Goal: Task Accomplishment & Management: Manage account settings

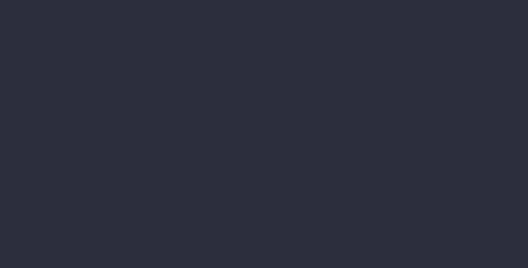
click at [25, 102] on li "Annual Revenue" at bounding box center [25, 96] width 0 height 13
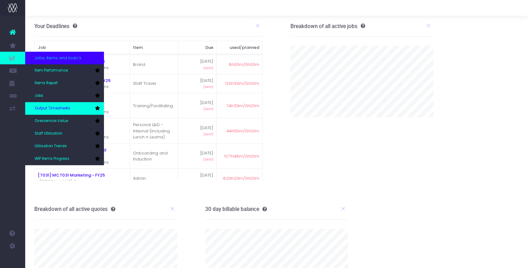
click at [54, 110] on span "Output Timesheets" at bounding box center [53, 109] width 36 height 6
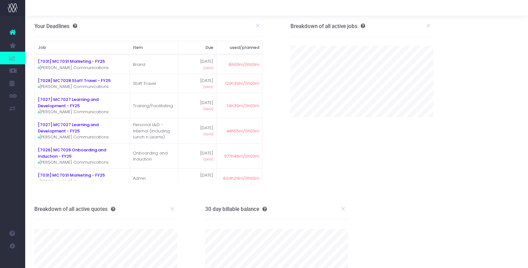
click at [54, 110] on td "[7027] MC7027 Learning and Development - FY25 Marlin Communications" at bounding box center [82, 105] width 95 height 25
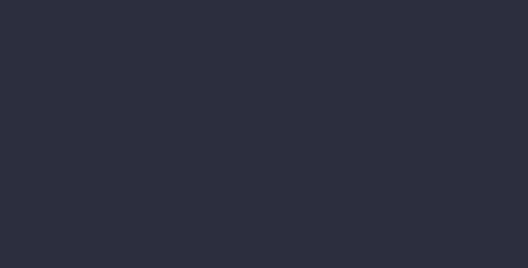
click at [12, 45] on div at bounding box center [264, 134] width 528 height 268
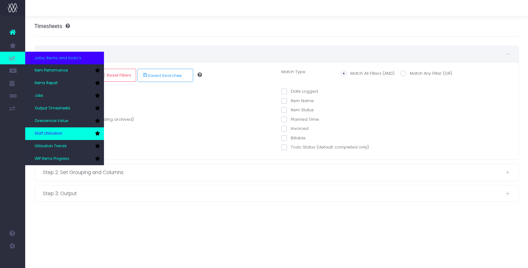
click at [60, 132] on span "Staff Utilisation" at bounding box center [49, 134] width 28 height 6
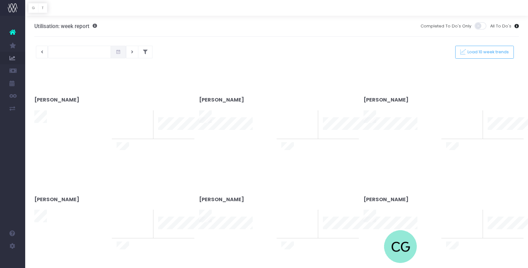
type input "11-08-2025"
click at [59, 132] on div at bounding box center [264, 134] width 528 height 268
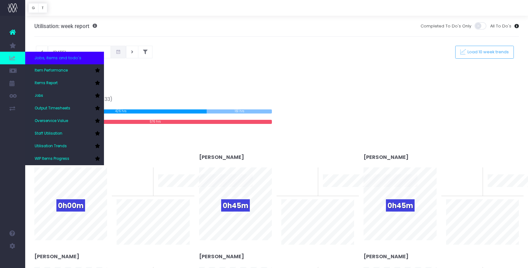
click at [1, 58] on span at bounding box center [12, 58] width 25 height 13
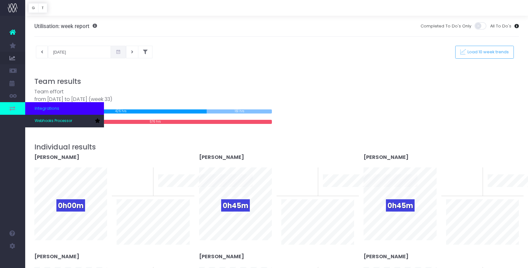
click at [15, 108] on icon at bounding box center [12, 108] width 6 height 7
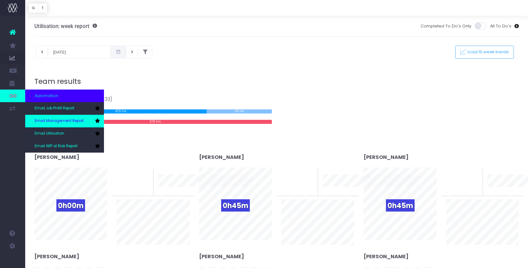
click at [74, 119] on span "Email Management Report" at bounding box center [59, 121] width 49 height 6
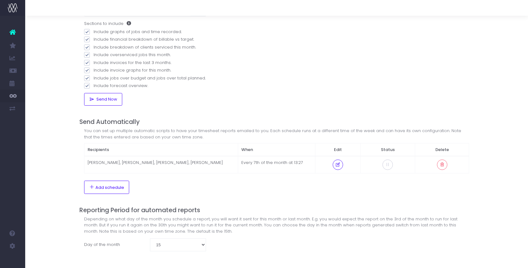
scroll to position [89, 0]
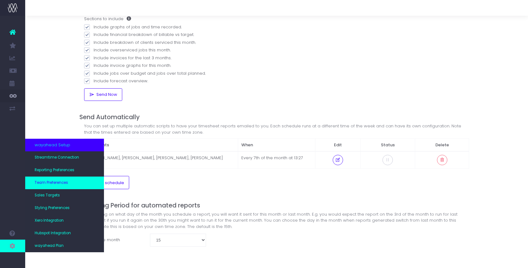
click at [63, 180] on span "Team Preferences" at bounding box center [51, 183] width 33 height 6
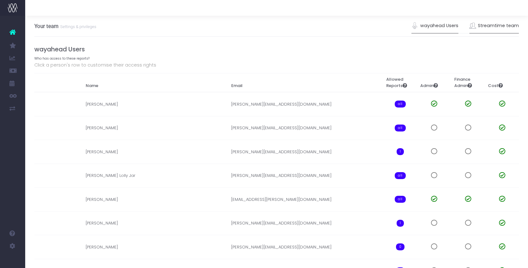
click at [486, 25] on link "Streamtime team" at bounding box center [495, 26] width 50 height 15
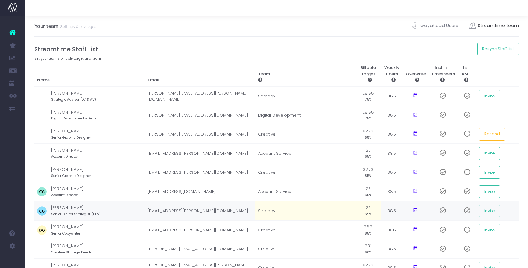
click at [294, 213] on td "Strategy" at bounding box center [305, 210] width 101 height 19
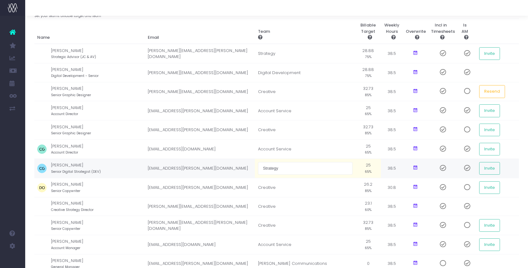
scroll to position [43, 0]
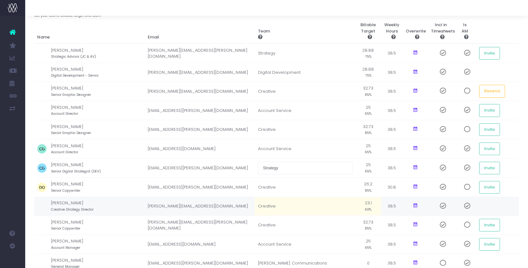
click at [298, 204] on td "Creative" at bounding box center [305, 206] width 101 height 19
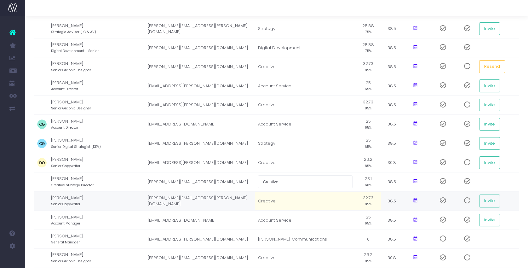
scroll to position [68, 0]
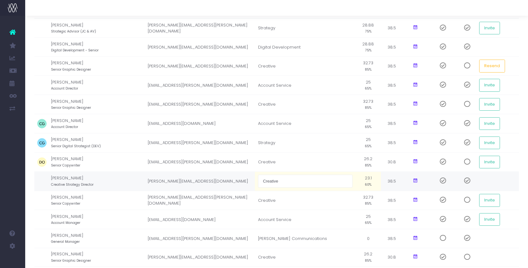
click at [285, 181] on input "Creative" at bounding box center [305, 181] width 95 height 13
click at [295, 183] on input "Creative" at bounding box center [305, 181] width 95 height 13
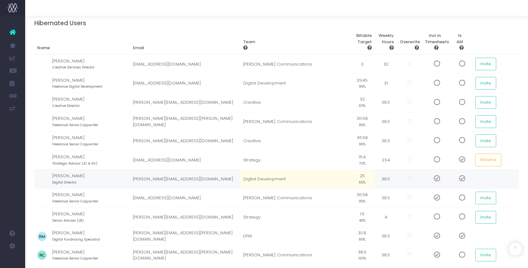
scroll to position [528, 0]
click at [433, 178] on span at bounding box center [434, 179] width 11 height 6
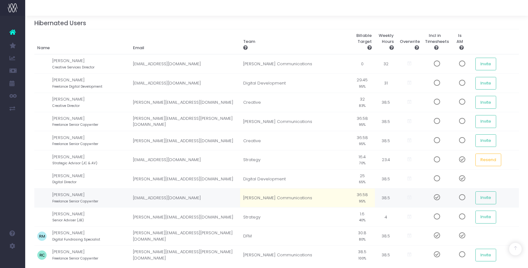
click at [429, 200] on span at bounding box center [434, 197] width 11 height 6
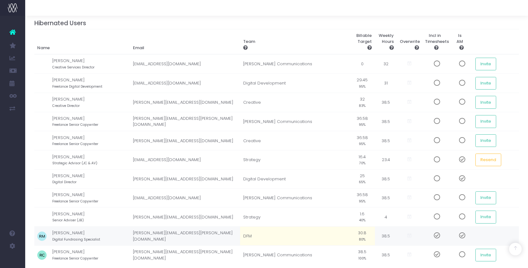
click at [432, 235] on span at bounding box center [434, 235] width 11 height 6
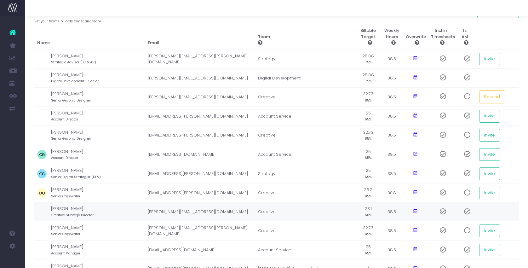
scroll to position [0, 0]
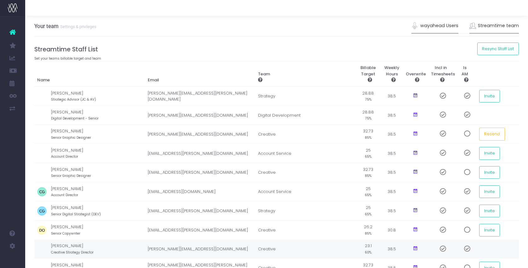
click at [437, 22] on link "wayahead Users" at bounding box center [435, 26] width 47 height 15
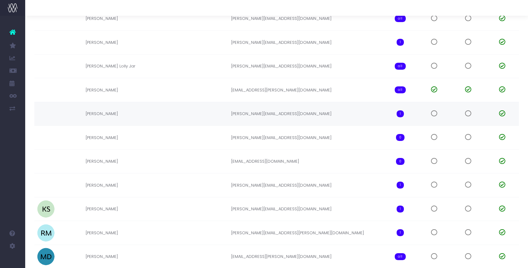
scroll to position [205, 0]
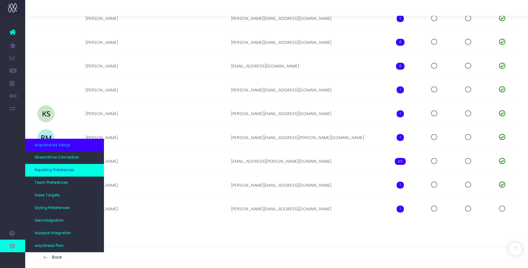
click at [53, 169] on span "Reporting Preferences" at bounding box center [55, 170] width 40 height 6
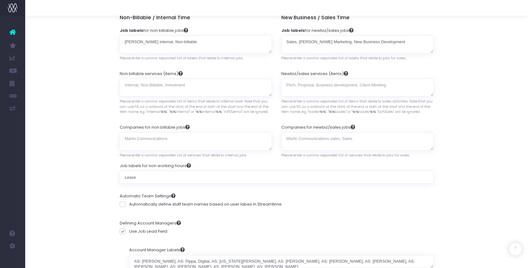
scroll to position [12, 0]
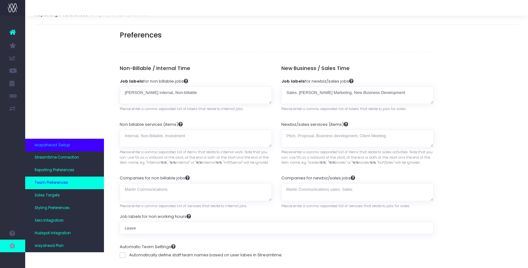
click at [66, 183] on span "Team Preferences" at bounding box center [51, 183] width 33 height 6
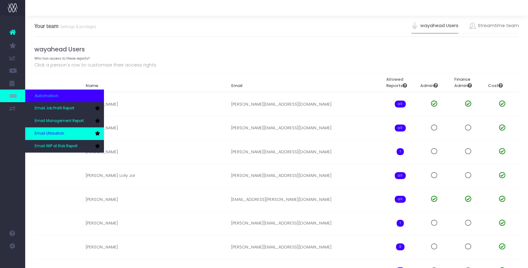
click at [51, 132] on span "Email Utilisation" at bounding box center [50, 134] width 30 height 6
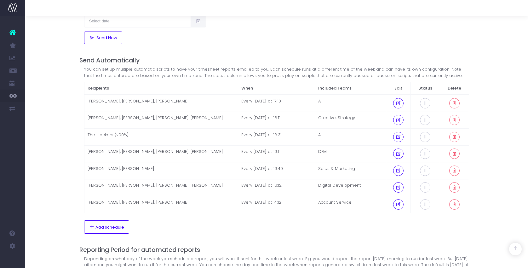
scroll to position [130, 0]
click at [188, 201] on td "[PERSON_NAME], [PERSON_NAME], [PERSON_NAME]" at bounding box center [161, 204] width 154 height 17
click at [357, 202] on td "Account Service" at bounding box center [350, 204] width 71 height 17
click at [399, 204] on icon at bounding box center [398, 204] width 5 height 0
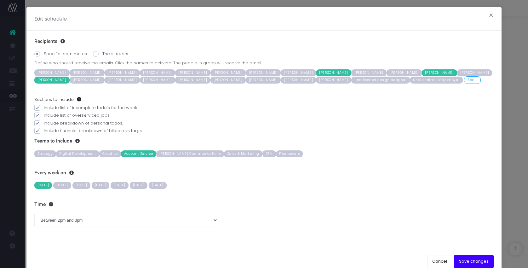
click at [157, 71] on span "[PERSON_NAME]" at bounding box center [157, 72] width 35 height 7
click at [221, 72] on span "[PERSON_NAME]" at bounding box center [228, 72] width 35 height 7
click at [387, 71] on span "Jemma Hall" at bounding box center [404, 72] width 35 height 7
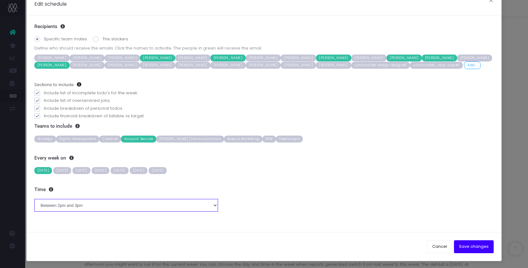
click at [112, 204] on select "Between midnight and 1am Between 1am and 2am Between 2am and 3am Between 3am an…" at bounding box center [126, 205] width 184 height 13
select select "15"
click at [34, 199] on select "Between midnight and 1am Between 1am and 2am Between 2am and 3am Between 3am an…" at bounding box center [126, 205] width 184 height 13
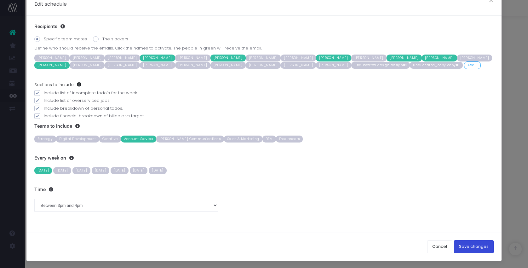
click at [473, 245] on button "Save changes" at bounding box center [474, 246] width 40 height 13
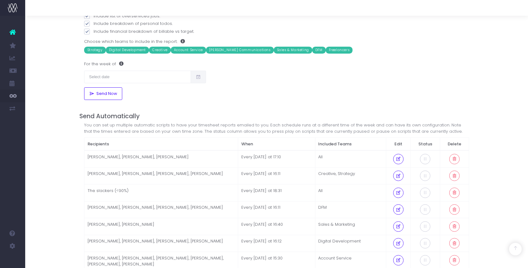
scroll to position [177, 0]
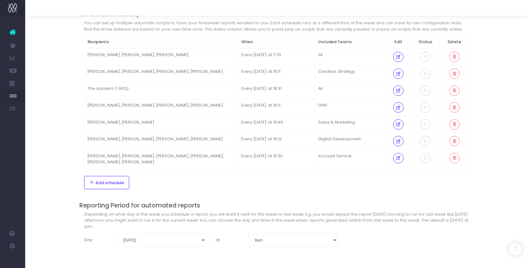
click at [172, 161] on td "[PERSON_NAME], [PERSON_NAME], [PERSON_NAME], [PERSON_NAME], [PERSON_NAME], [PER…" at bounding box center [161, 159] width 154 height 19
click at [399, 141] on icon at bounding box center [398, 141] width 5 height 0
select select "16"
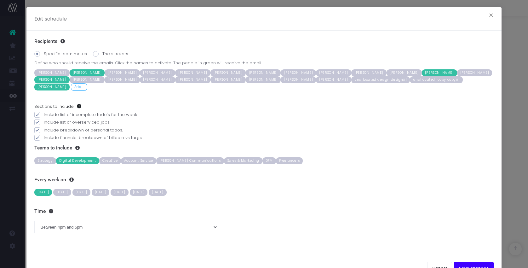
click at [399, 145] on h3 "Teams to include" at bounding box center [264, 148] width 460 height 6
click at [258, 71] on span "Charlotte Girard" at bounding box center [263, 72] width 35 height 7
click at [70, 84] on span "Jason Ruffell Smith" at bounding box center [51, 87] width 35 height 7
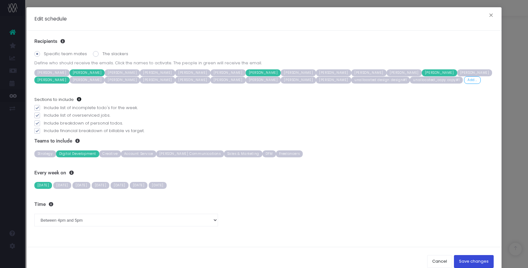
click at [473, 261] on button "Save changes" at bounding box center [474, 261] width 40 height 13
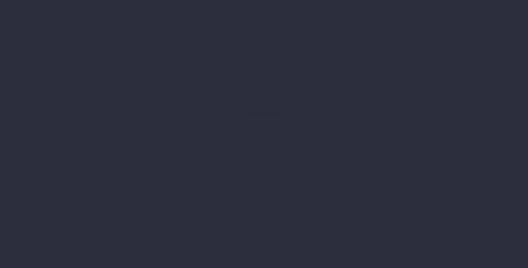
scroll to position [56, 0]
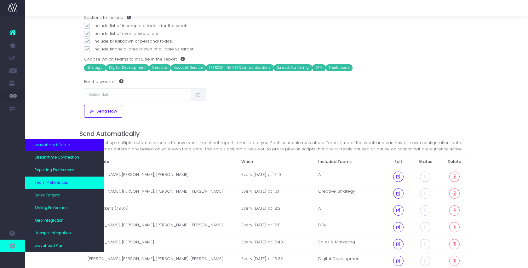
click at [62, 184] on span "Team Preferences" at bounding box center [51, 183] width 33 height 6
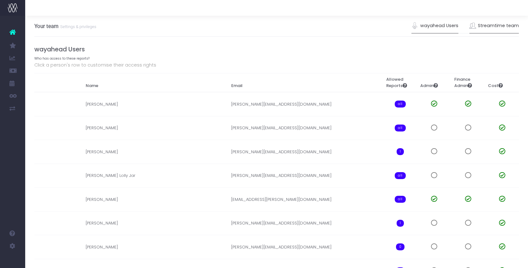
click at [502, 25] on link "Streamtime team" at bounding box center [495, 26] width 50 height 15
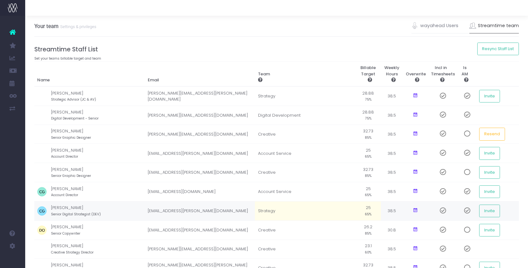
click at [302, 212] on td "Strategy" at bounding box center [305, 210] width 101 height 19
type input "Digital Development"
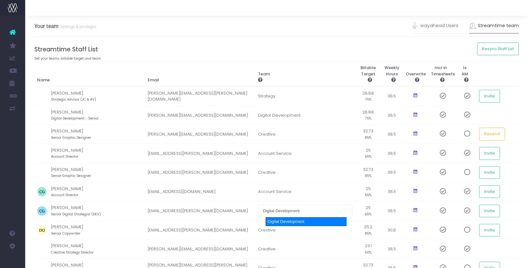
click at [299, 223] on div "Digital Development" at bounding box center [306, 221] width 81 height 9
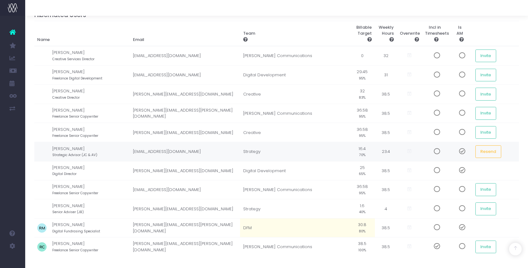
scroll to position [543, 0]
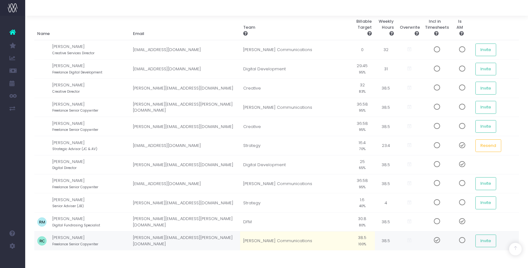
click at [432, 241] on span at bounding box center [434, 240] width 11 height 6
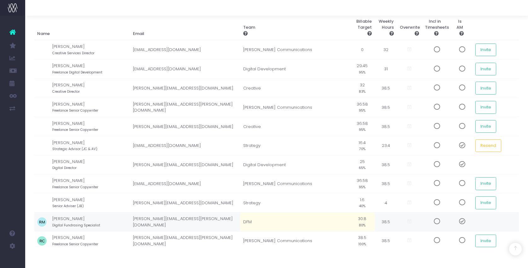
click at [459, 222] on span at bounding box center [460, 221] width 11 height 6
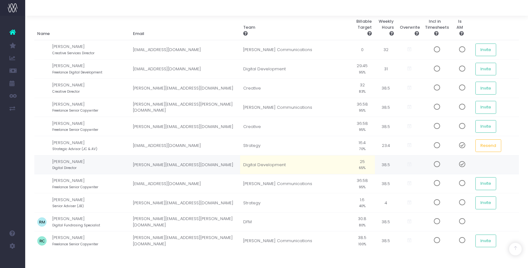
click at [458, 163] on span at bounding box center [460, 164] width 11 height 6
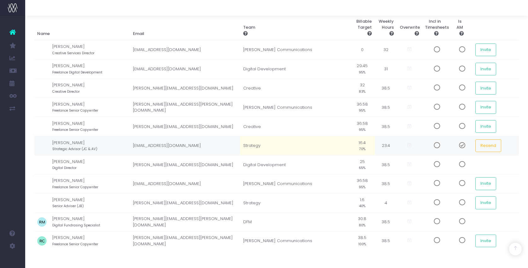
click at [458, 145] on span at bounding box center [460, 145] width 11 height 6
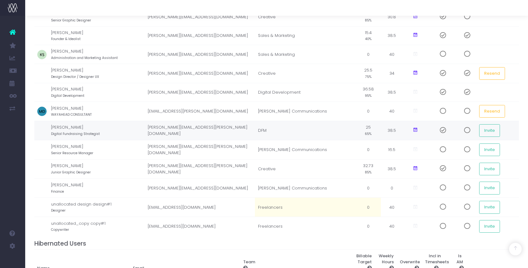
scroll to position [311, 0]
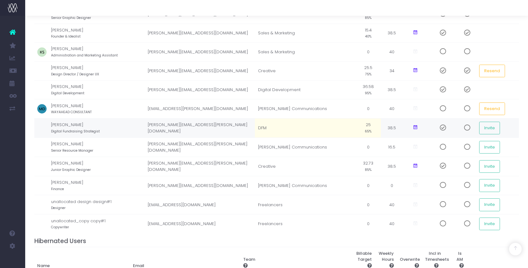
click at [462, 127] on span at bounding box center [465, 128] width 11 height 6
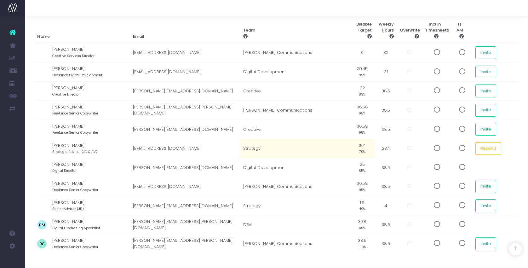
scroll to position [572, 0]
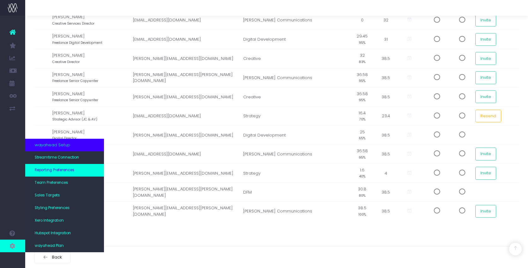
click at [72, 170] on span "Reporting Preferences" at bounding box center [55, 170] width 40 height 6
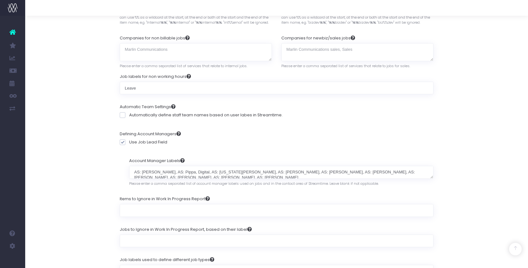
scroll to position [132, 0]
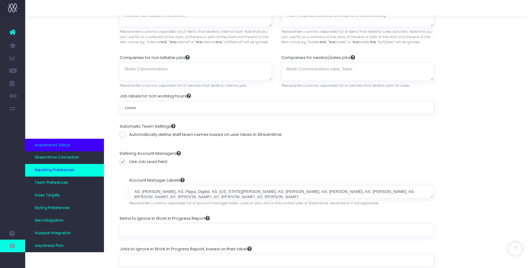
click at [69, 168] on span "Reporting Preferences" at bounding box center [55, 170] width 40 height 6
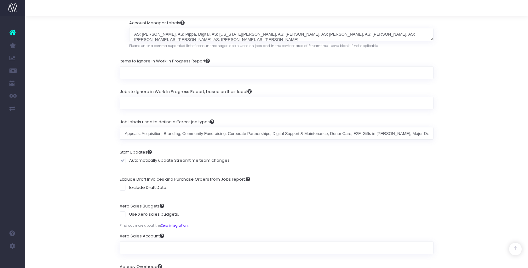
scroll to position [287, 0]
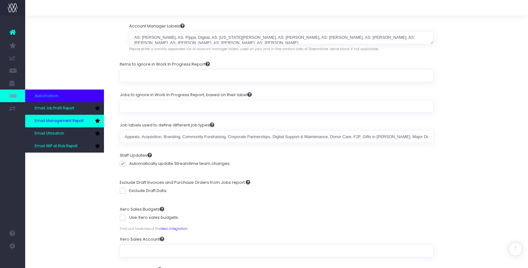
click at [64, 119] on span "Email Management Report" at bounding box center [59, 121] width 49 height 6
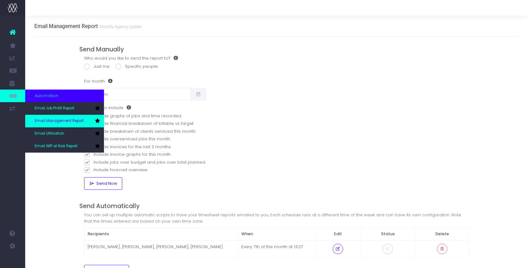
click at [53, 119] on span "Email Management Report" at bounding box center [59, 121] width 49 height 6
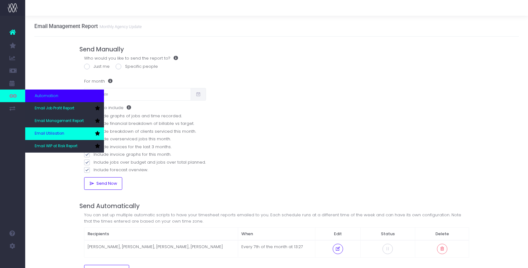
click at [52, 132] on span "Email Utilisation" at bounding box center [50, 134] width 30 height 6
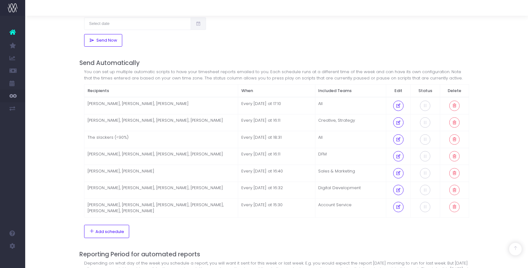
scroll to position [129, 0]
click at [398, 155] on icon at bounding box center [398, 155] width 5 height 0
select select "16"
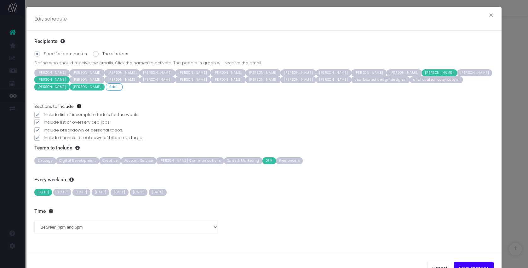
click at [398, 154] on div "Recipients Specific team mates The slackers Define who should receive the email…" at bounding box center [263, 142] width 475 height 223
click at [70, 84] on span "Jason Ruffell Smith" at bounding box center [51, 87] width 35 height 7
click at [70, 84] on span "Rachel Monaghan" at bounding box center [51, 87] width 35 height 7
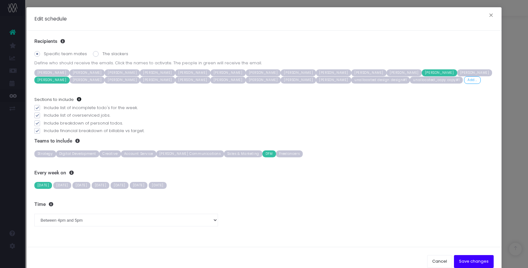
click at [211, 80] on span "[PERSON_NAME]" at bounding box center [228, 80] width 35 height 7
click at [471, 260] on button "Save changes" at bounding box center [474, 261] width 40 height 13
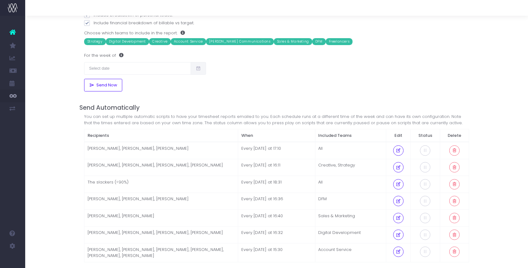
scroll to position [86, 0]
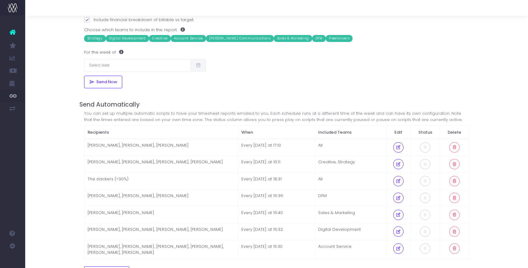
click at [254, 175] on td "Every [DATE] at 18:31" at bounding box center [276, 181] width 77 height 17
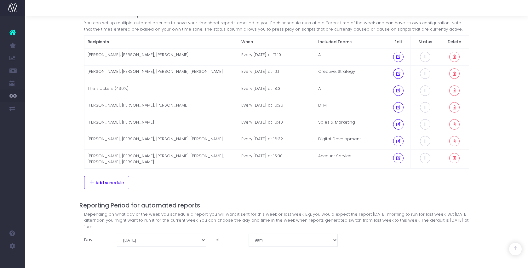
scroll to position [177, 0]
click at [363, 156] on td "Account Service" at bounding box center [350, 159] width 71 height 19
click at [360, 154] on td "Account Service" at bounding box center [350, 159] width 71 height 19
click at [398, 74] on icon at bounding box center [398, 74] width 5 height 0
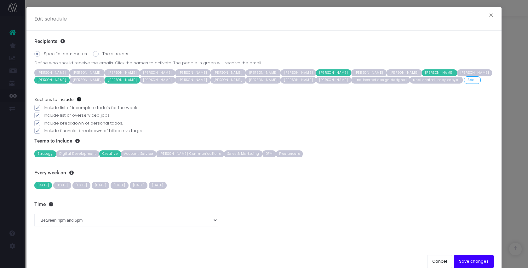
click at [50, 153] on span "Strategy" at bounding box center [45, 153] width 22 height 7
click at [469, 259] on button "Save changes" at bounding box center [474, 261] width 40 height 13
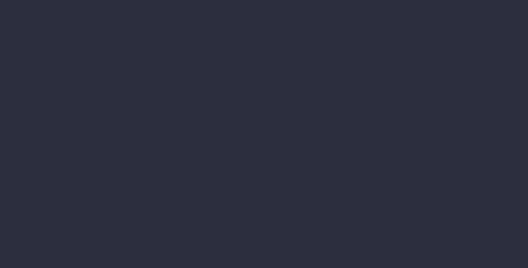
click at [429, 213] on div at bounding box center [264, 134] width 528 height 268
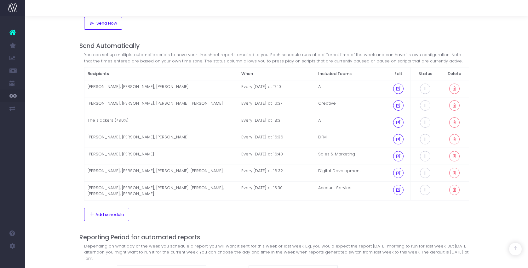
scroll to position [177, 0]
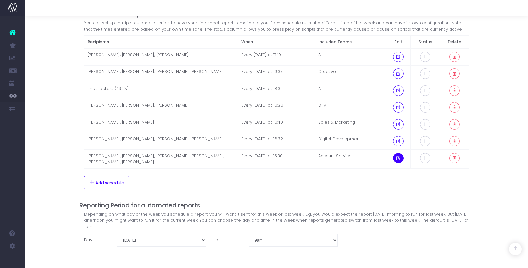
click at [399, 158] on icon at bounding box center [398, 158] width 5 height 0
select select "15"
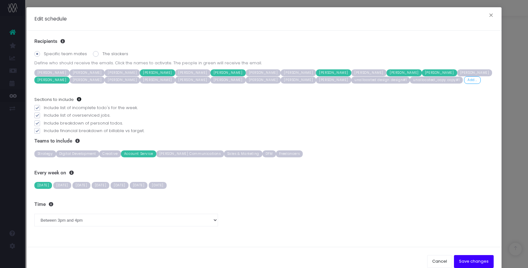
click at [45, 154] on span "Strategy" at bounding box center [45, 153] width 22 height 7
click at [61, 73] on span "[PERSON_NAME]" at bounding box center [51, 72] width 35 height 7
click at [468, 260] on button "Save changes" at bounding box center [474, 261] width 40 height 13
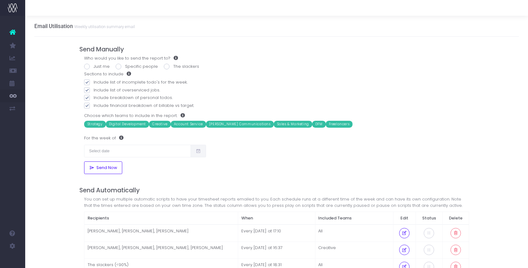
click at [86, 66] on span at bounding box center [87, 67] width 6 height 6
click at [94, 66] on input "Just me" at bounding box center [96, 65] width 4 height 4
radio input "true"
click at [87, 82] on span at bounding box center [87, 82] width 6 height 6
click at [94, 82] on input "Include list of incomplete todo's for the week." at bounding box center [96, 81] width 4 height 4
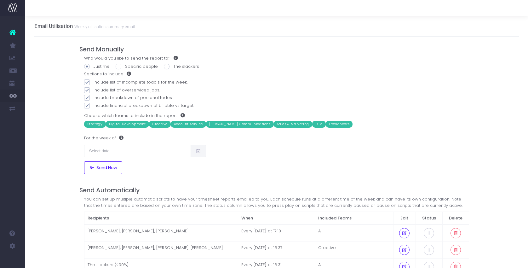
checkbox input "false"
click at [88, 89] on span at bounding box center [87, 90] width 6 height 6
click at [94, 89] on input "Include list of overserviced jobs." at bounding box center [96, 89] width 4 height 4
checkbox input "false"
click at [88, 95] on span at bounding box center [87, 98] width 6 height 6
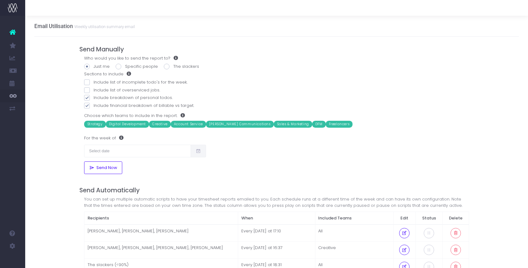
click at [94, 95] on input "Include breakdown of personal todos." at bounding box center [96, 97] width 4 height 4
checkbox input "false"
click at [88, 105] on span at bounding box center [87, 106] width 6 height 6
click at [94, 105] on input "Include financial breakdown of billable vs target." at bounding box center [96, 104] width 4 height 4
checkbox input "false"
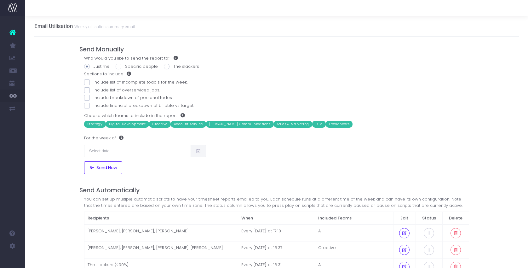
click at [180, 97] on label "Include breakdown of personal todos." at bounding box center [276, 98] width 385 height 6
click at [98, 97] on input "Include breakdown of personal todos." at bounding box center [96, 97] width 4 height 4
click at [88, 98] on span at bounding box center [87, 98] width 6 height 6
click at [94, 98] on input "Include breakdown of personal todos." at bounding box center [96, 97] width 4 height 4
checkbox input "false"
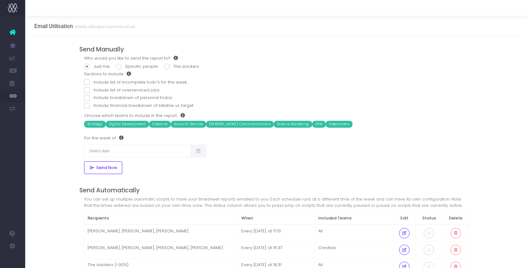
click at [414, 142] on div "Who would you like to send the report to? Just me Specific people The slackers …" at bounding box center [276, 114] width 395 height 119
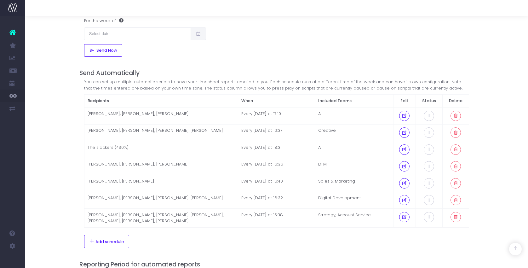
scroll to position [120, 0]
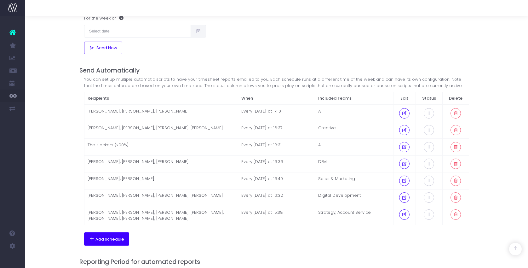
click at [111, 239] on span "Add schedule" at bounding box center [110, 239] width 29 height 5
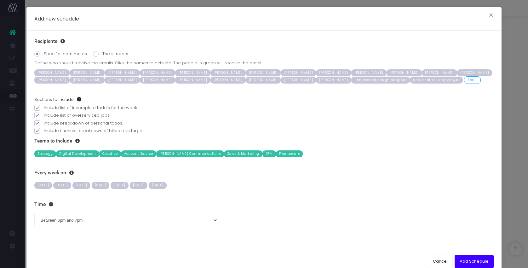
click at [111, 239] on div "Recipients Specific team mates The slackers Define who should receive the email…" at bounding box center [263, 139] width 475 height 216
click at [56, 71] on span "[PERSON_NAME]" at bounding box center [51, 72] width 35 height 7
click at [247, 66] on span "Define who should receive the emails. Click the names to activate. The people i…" at bounding box center [264, 63] width 460 height 6
click at [327, 72] on span "[PERSON_NAME]" at bounding box center [333, 72] width 35 height 7
click at [80, 152] on span "Digital Development" at bounding box center [77, 153] width 43 height 7
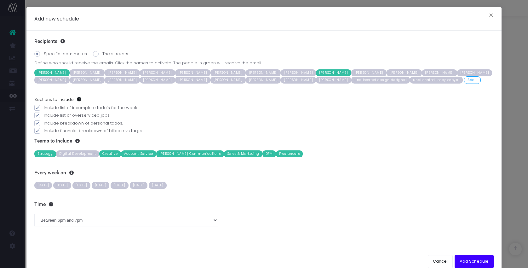
click at [117, 152] on span "Creative" at bounding box center [110, 153] width 22 height 7
click at [138, 153] on span "Account Service" at bounding box center [138, 153] width 35 height 7
click at [173, 153] on span "[PERSON_NAME] Communications" at bounding box center [190, 153] width 68 height 7
click at [224, 154] on span "Sales & Marketing" at bounding box center [243, 153] width 38 height 7
click at [263, 154] on span "DFM" at bounding box center [270, 153] width 14 height 7
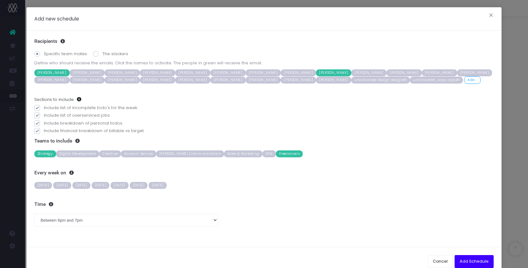
click at [276, 152] on span "Freelancers" at bounding box center [289, 153] width 27 height 7
click at [44, 187] on span "[DATE]" at bounding box center [43, 185] width 18 height 7
click at [101, 220] on select "Between midnight and 1am Between 1am and 2am Between 2am and 3am Between 3am an…" at bounding box center [126, 220] width 184 height 13
select select "16"
click at [34, 214] on select "Between midnight and 1am Between 1am and 2am Between 2am and 3am Between 3am an…" at bounding box center [126, 220] width 184 height 13
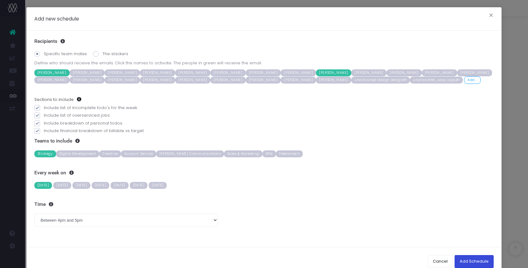
click at [474, 259] on button "Add Schedule" at bounding box center [474, 261] width 39 height 13
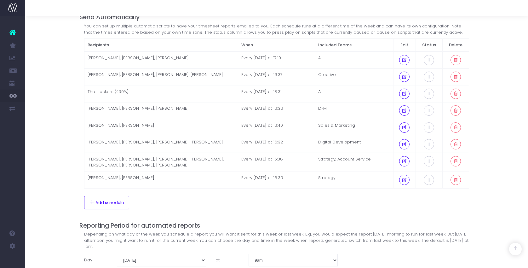
scroll to position [193, 0]
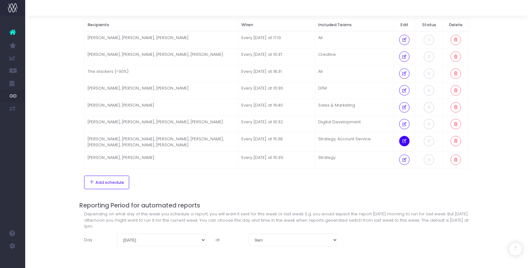
click at [406, 141] on icon at bounding box center [404, 141] width 5 height 0
select select "15"
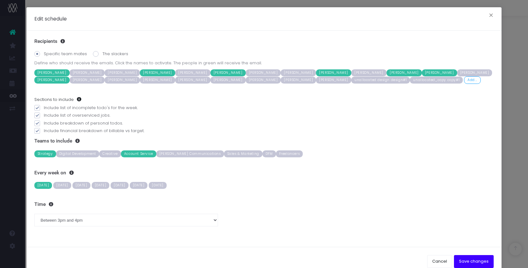
click at [59, 72] on span "[PERSON_NAME]" at bounding box center [51, 72] width 35 height 7
click at [45, 154] on span "Strategy" at bounding box center [45, 153] width 22 height 7
click at [471, 259] on button "Save changes" at bounding box center [474, 261] width 40 height 13
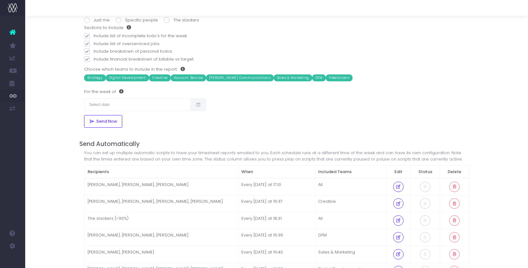
scroll to position [11, 0]
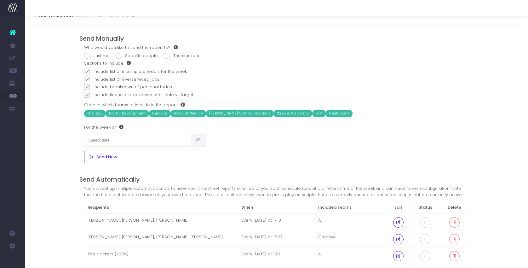
click at [86, 55] on span at bounding box center [87, 56] width 6 height 6
click at [94, 55] on input "Just me" at bounding box center [96, 55] width 4 height 4
radio input "true"
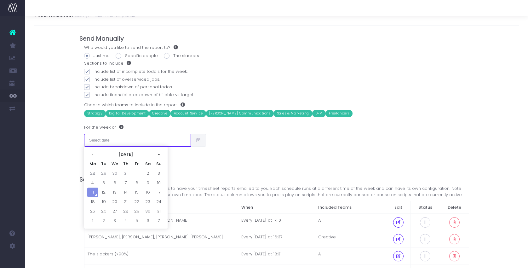
click at [122, 140] on input "text" at bounding box center [137, 140] width 107 height 13
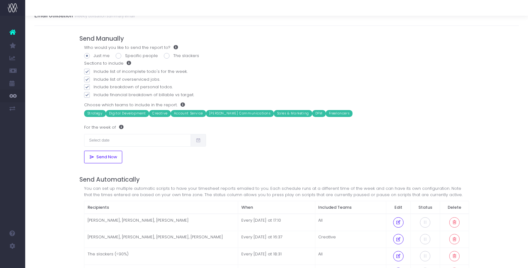
click at [87, 71] on span at bounding box center [87, 72] width 6 height 6
click at [94, 71] on input "Include list of incomplete todo's for the week." at bounding box center [96, 70] width 4 height 4
click at [87, 71] on span at bounding box center [87, 72] width 6 height 6
click at [94, 71] on input "Include list of incomplete todo's for the week." at bounding box center [96, 70] width 4 height 4
checkbox input "true"
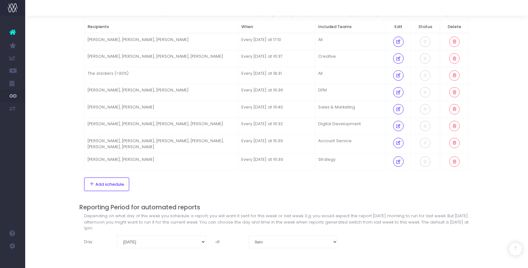
scroll to position [193, 0]
click at [486, 189] on div "Email Utilisation Weekly utilisation summary email Send Manually Who would you …" at bounding box center [276, 45] width 503 height 445
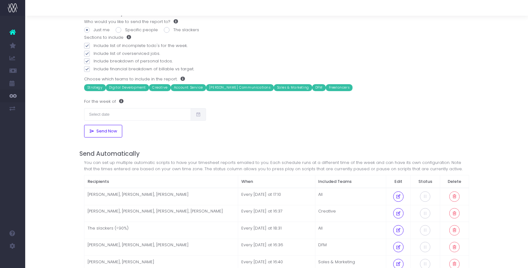
scroll to position [0, 0]
